Goal: Transaction & Acquisition: Book appointment/travel/reservation

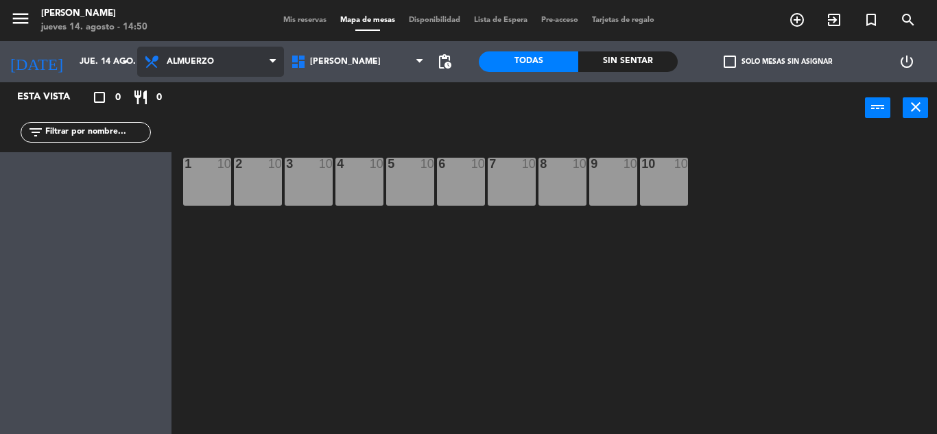
click at [190, 69] on span "Almuerzo" at bounding box center [210, 62] width 147 height 30
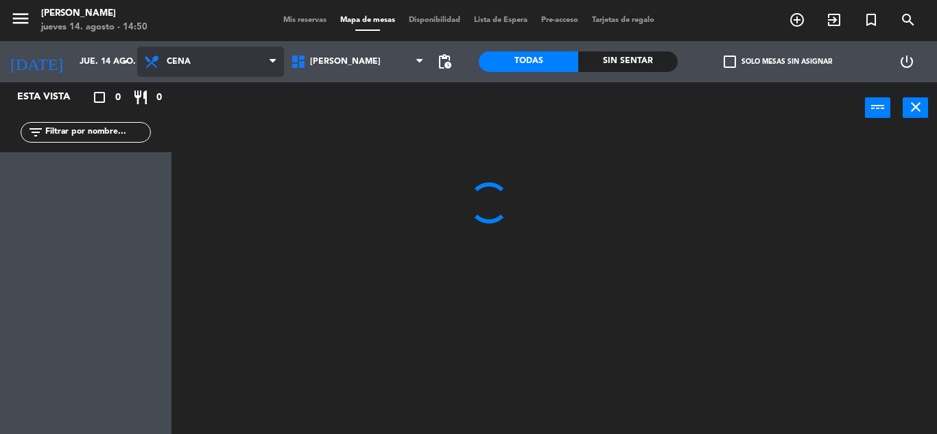
click at [202, 120] on ng-component "menu Don Salvador jueves 14. agosto - 14:50 Mis reservas Mapa de mesas Disponib…" at bounding box center [468, 217] width 937 height 434
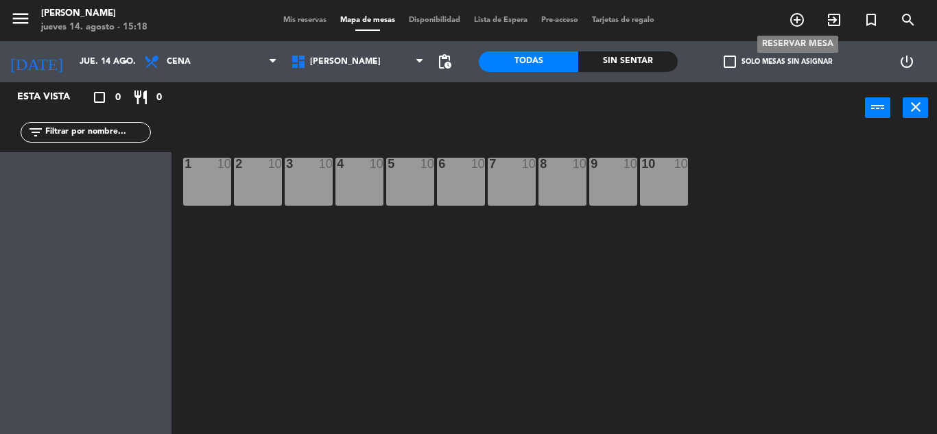
click at [802, 17] on icon "add_circle_outline" at bounding box center [797, 20] width 16 height 16
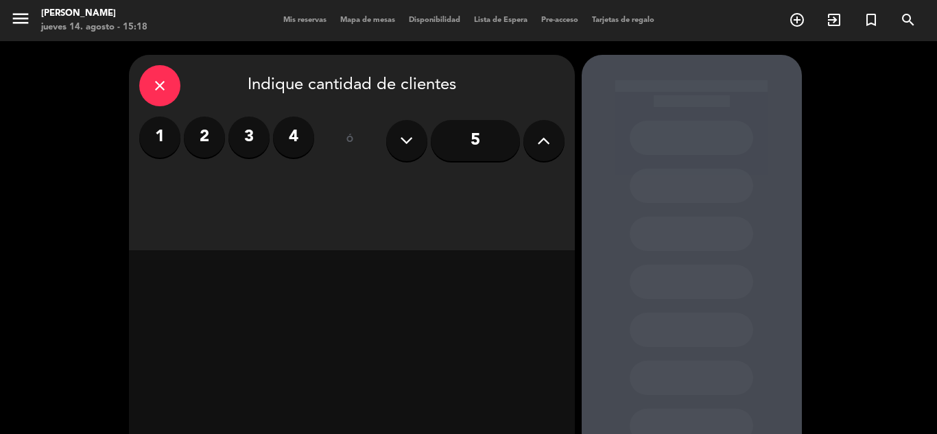
click at [281, 145] on label "4" at bounding box center [293, 137] width 41 height 41
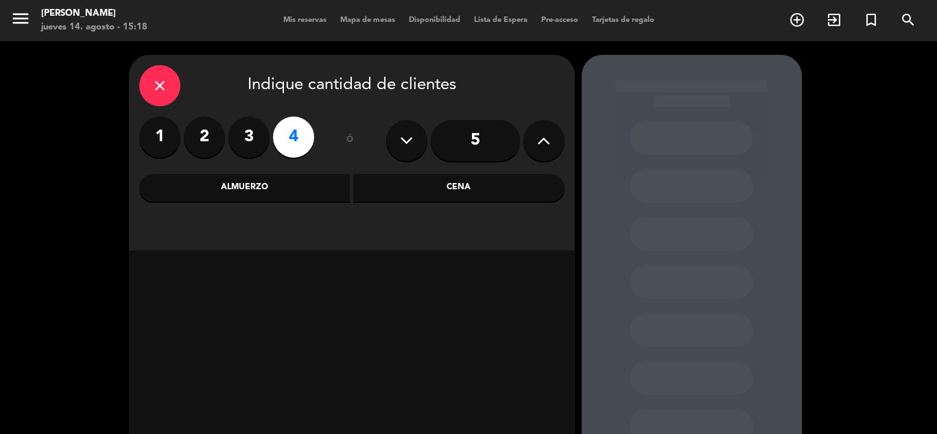
click at [485, 181] on div "Cena" at bounding box center [458, 187] width 211 height 27
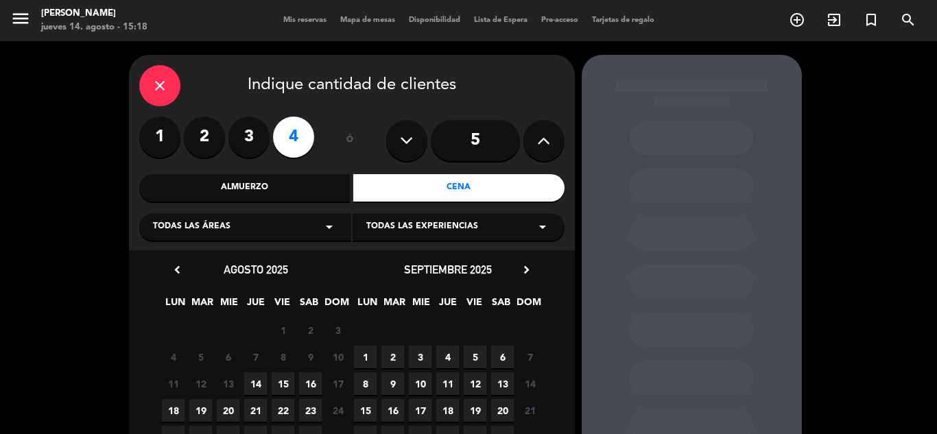
scroll to position [69, 0]
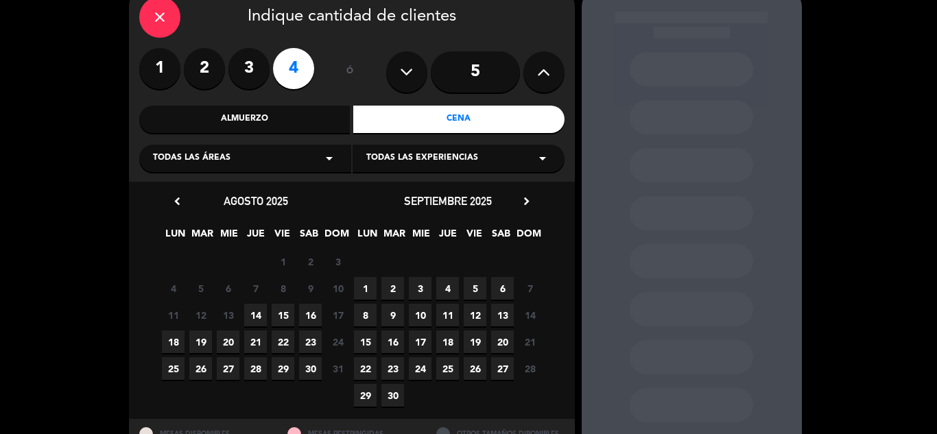
click at [286, 315] on span "15" at bounding box center [283, 315] width 23 height 23
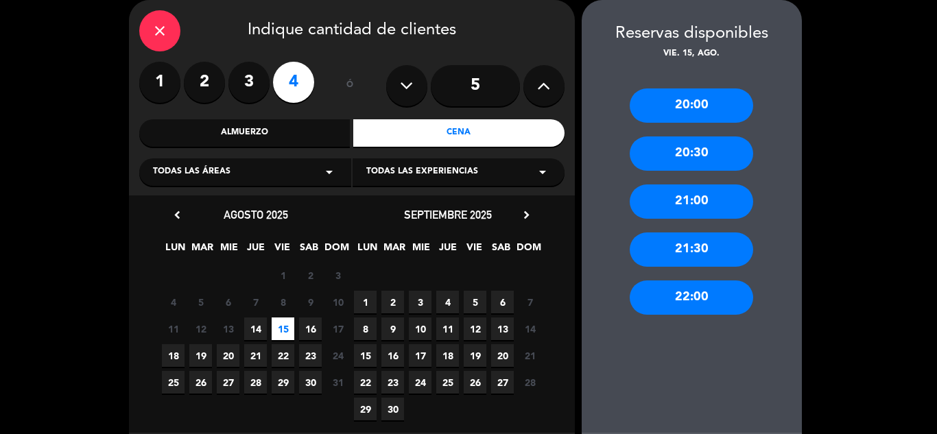
drag, startPoint x: 685, startPoint y: 198, endPoint x: 681, endPoint y: 209, distance: 12.2
click at [684, 198] on div "21:00" at bounding box center [692, 202] width 124 height 34
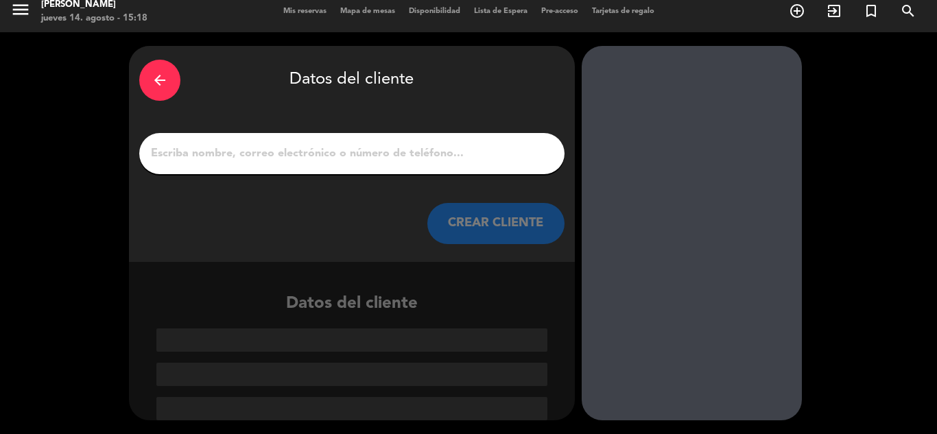
click at [290, 157] on input "1" at bounding box center [352, 153] width 405 height 19
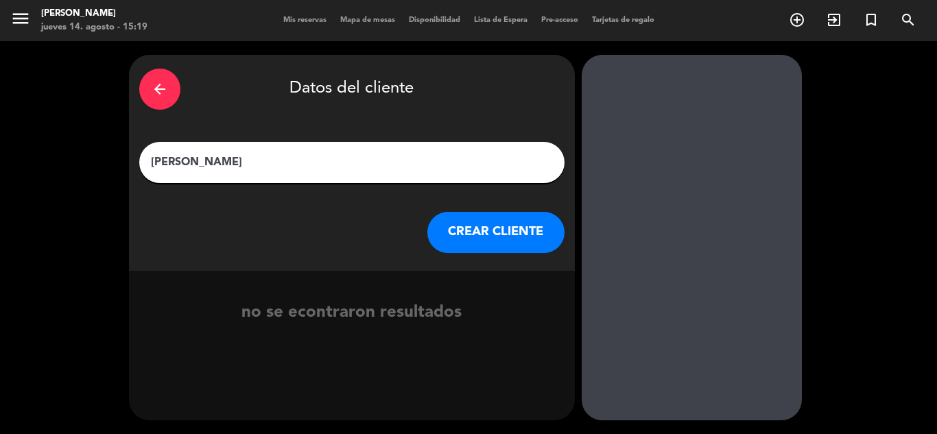
click at [218, 160] on input "[PERSON_NAME]" at bounding box center [352, 162] width 405 height 19
click at [222, 165] on input "[PERSON_NAME]" at bounding box center [352, 162] width 405 height 19
type input "[PERSON_NAME]"
click at [499, 234] on button "CREAR CLIENTE" at bounding box center [496, 232] width 137 height 41
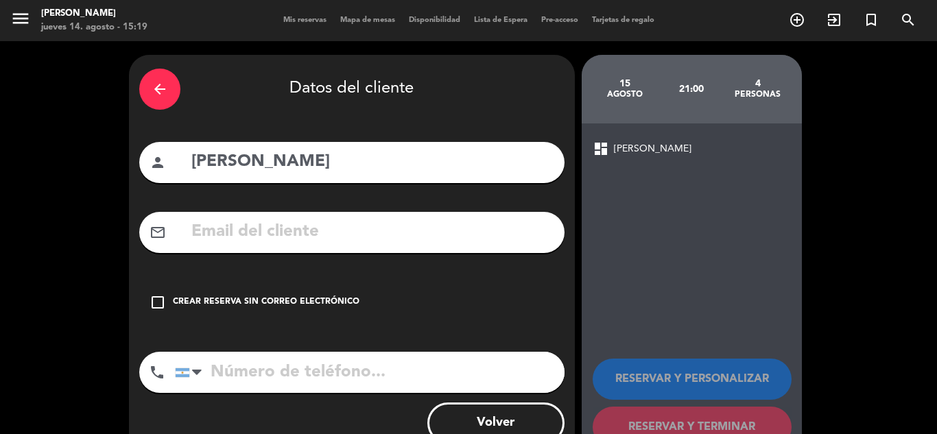
scroll to position [44, 0]
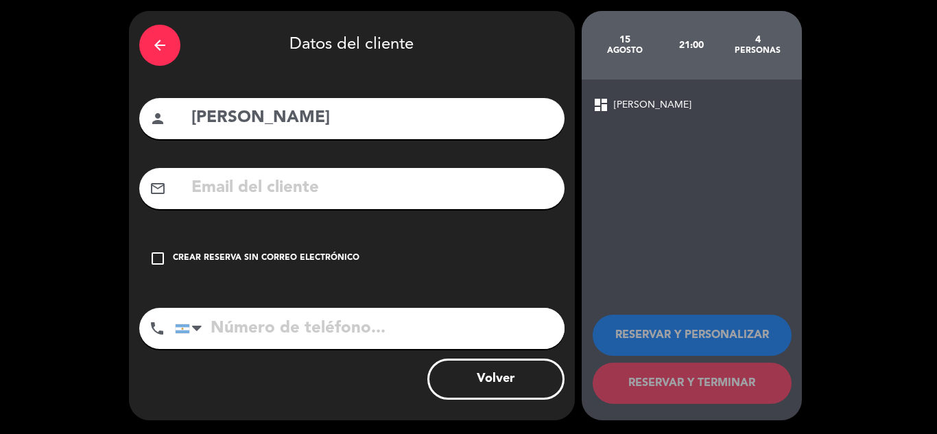
click at [255, 327] on input "tel" at bounding box center [370, 328] width 390 height 41
type input "3875800524"
click at [160, 259] on icon "check_box_outline_blank" at bounding box center [158, 258] width 16 height 16
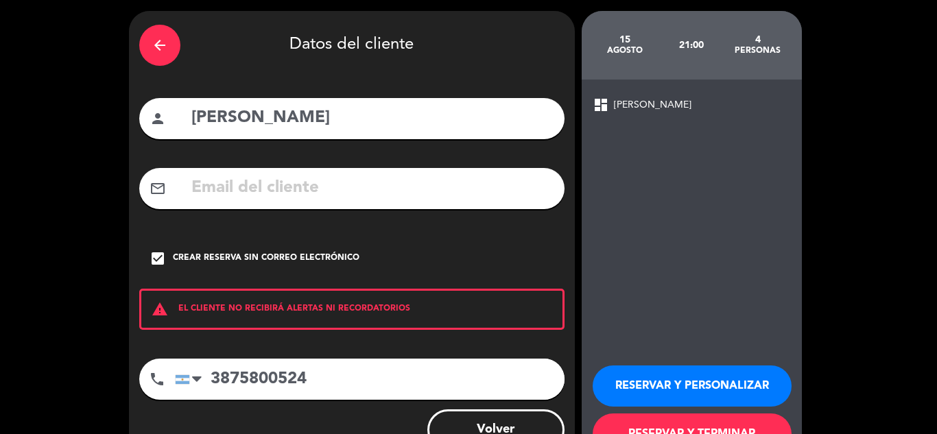
scroll to position [95, 0]
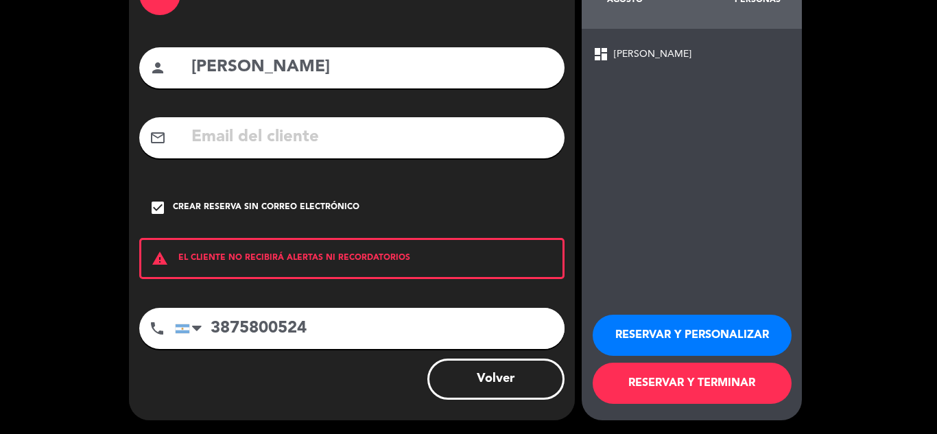
click at [693, 329] on button "RESERVAR Y PERSONALIZAR" at bounding box center [692, 335] width 199 height 41
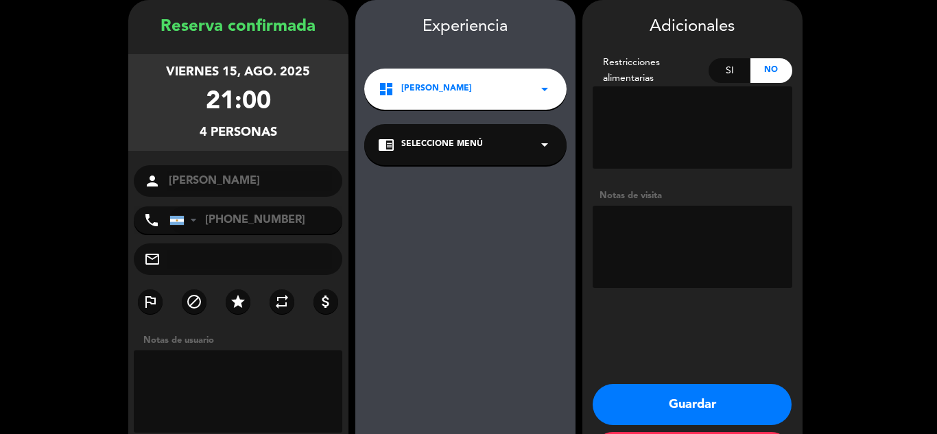
scroll to position [115, 0]
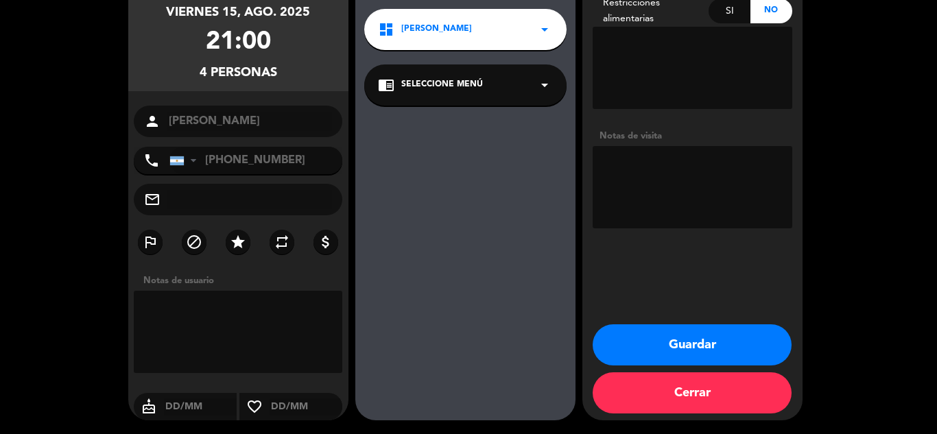
click at [673, 347] on button "Guardar" at bounding box center [692, 345] width 199 height 41
